Goal: Transaction & Acquisition: Purchase product/service

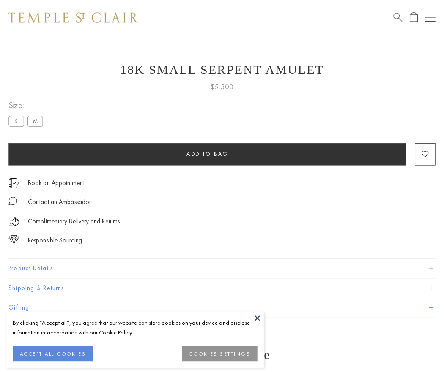
scroll to position [1, 0]
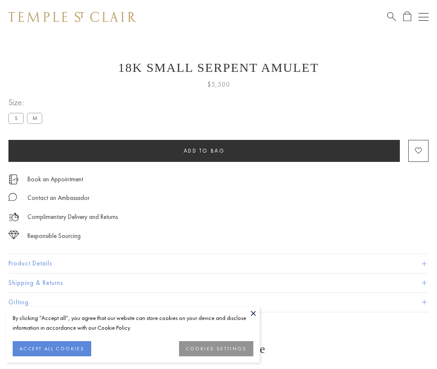
click at [204, 150] on span "Add to bag" at bounding box center [204, 150] width 41 height 7
